Goal: Navigation & Orientation: Find specific page/section

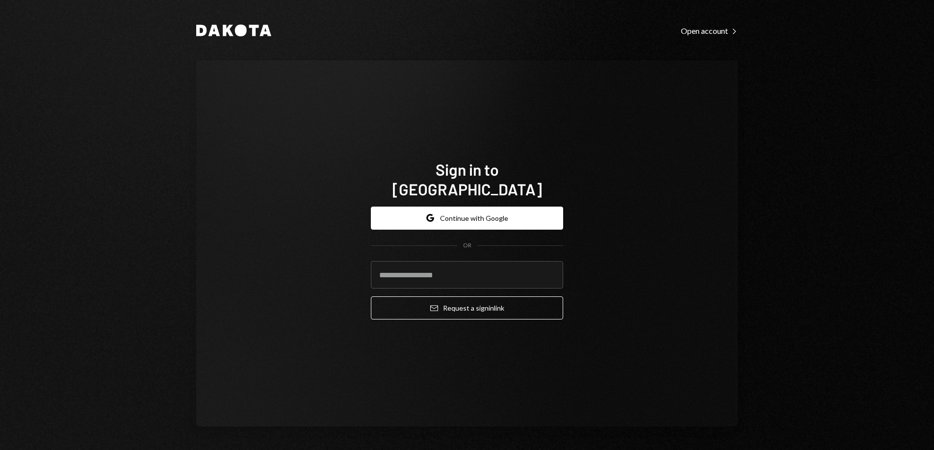
type input "**********"
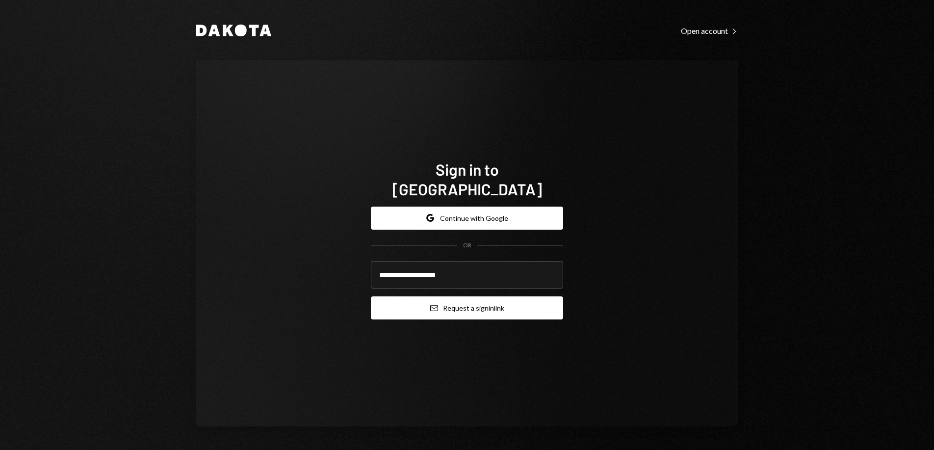
click at [457, 301] on button "Email Request a sign in link" at bounding box center [467, 307] width 192 height 23
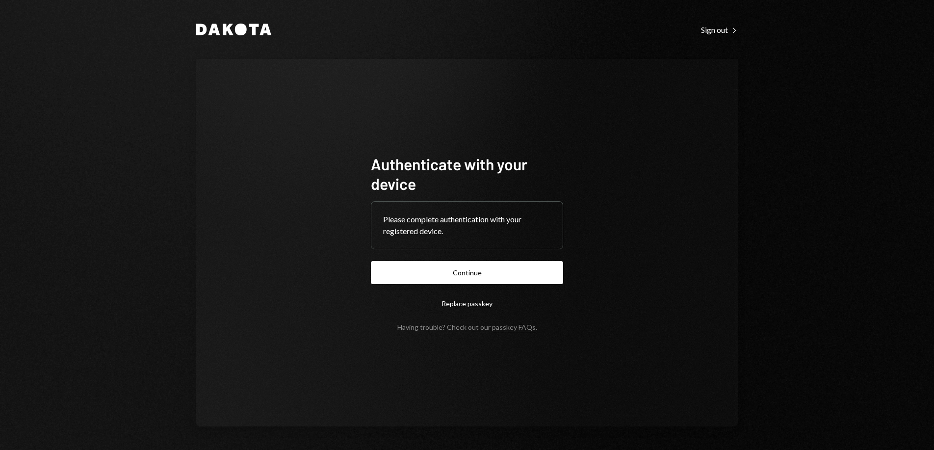
click at [420, 227] on div "Please complete authentication with your registered device." at bounding box center [467, 225] width 168 height 24
click at [465, 277] on button "Continue" at bounding box center [467, 272] width 192 height 23
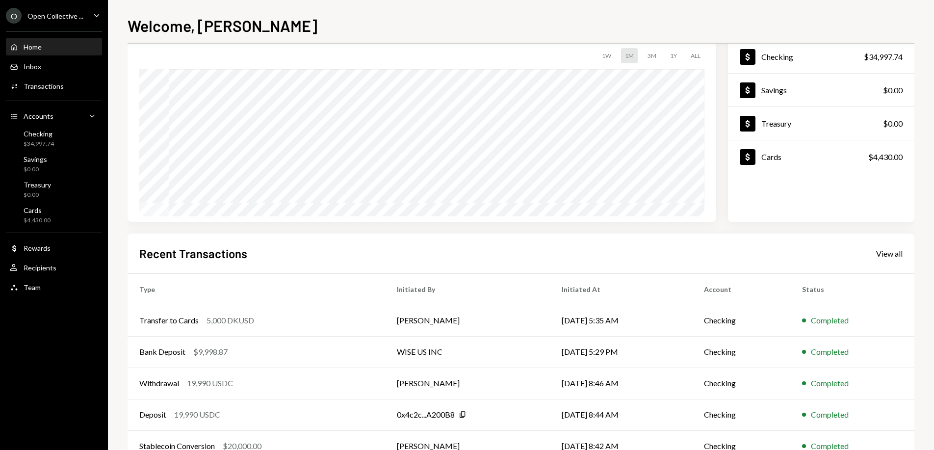
scroll to position [64, 0]
click at [26, 208] on div "Cards" at bounding box center [37, 210] width 27 height 8
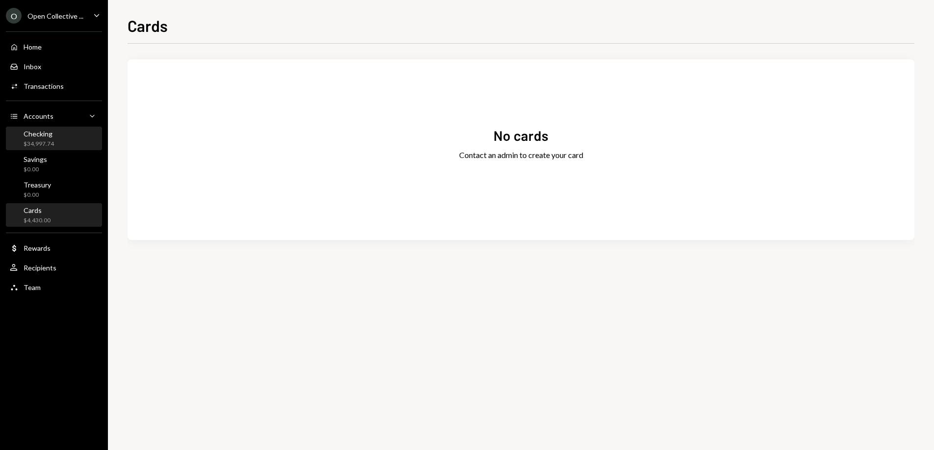
click at [49, 134] on div "Checking" at bounding box center [39, 134] width 30 height 8
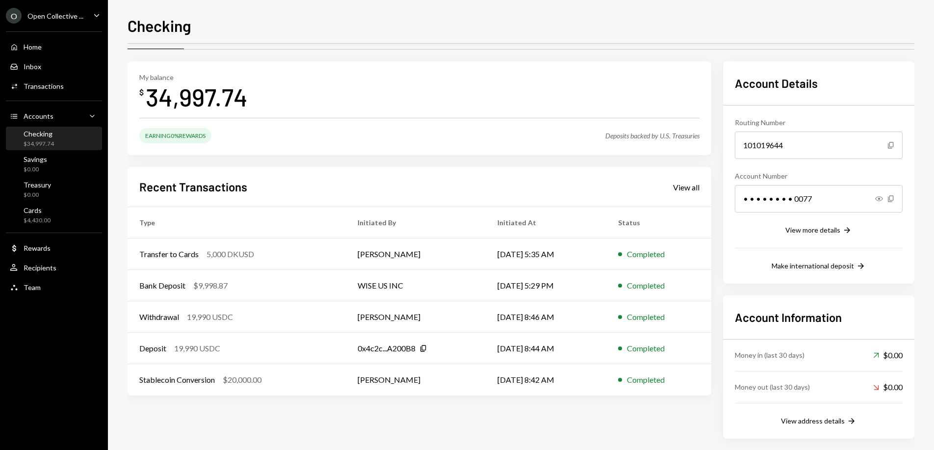
scroll to position [37, 0]
